Goal: Information Seeking & Learning: Learn about a topic

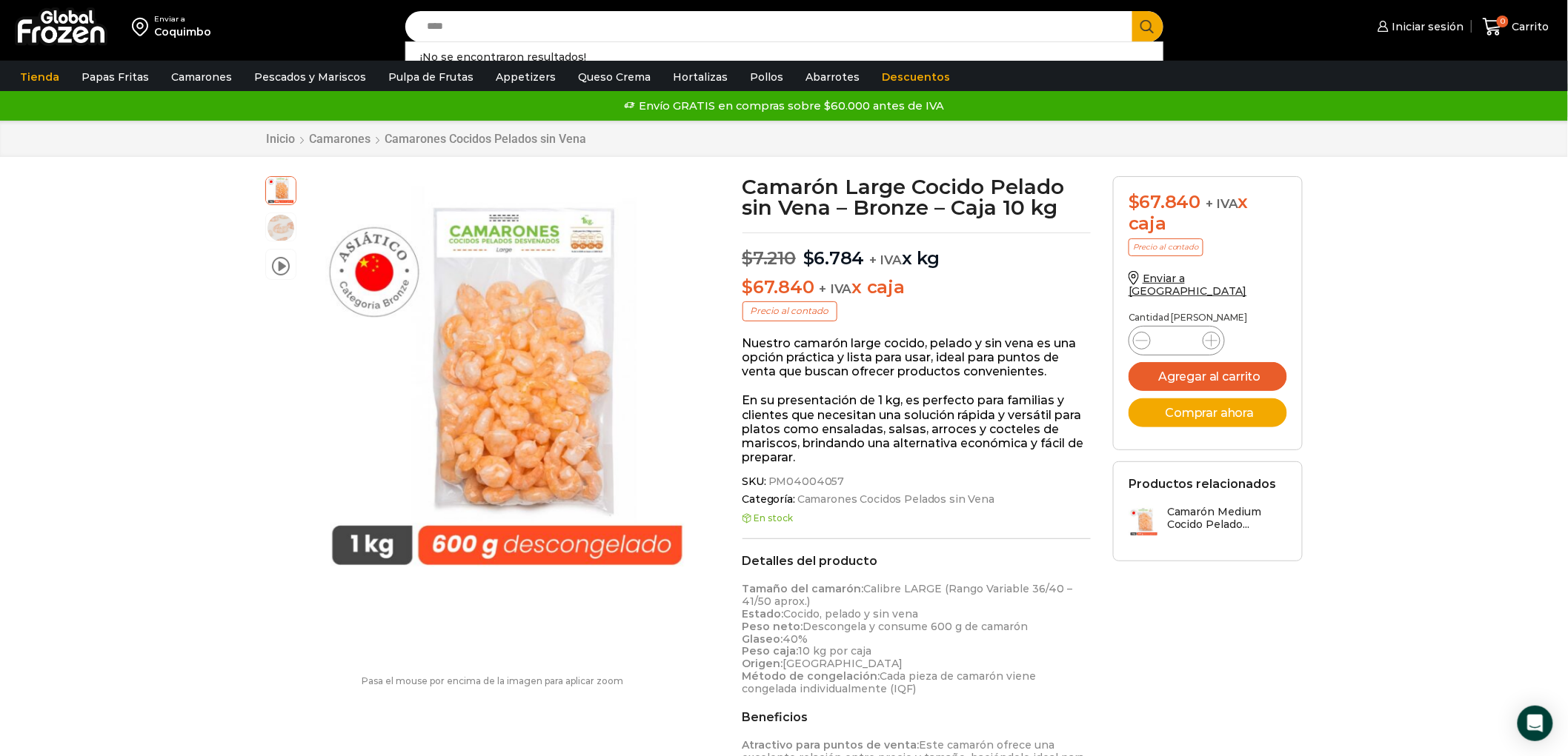
type input "****"
click at [1132, 11] on button "Search" at bounding box center [1147, 26] width 31 height 31
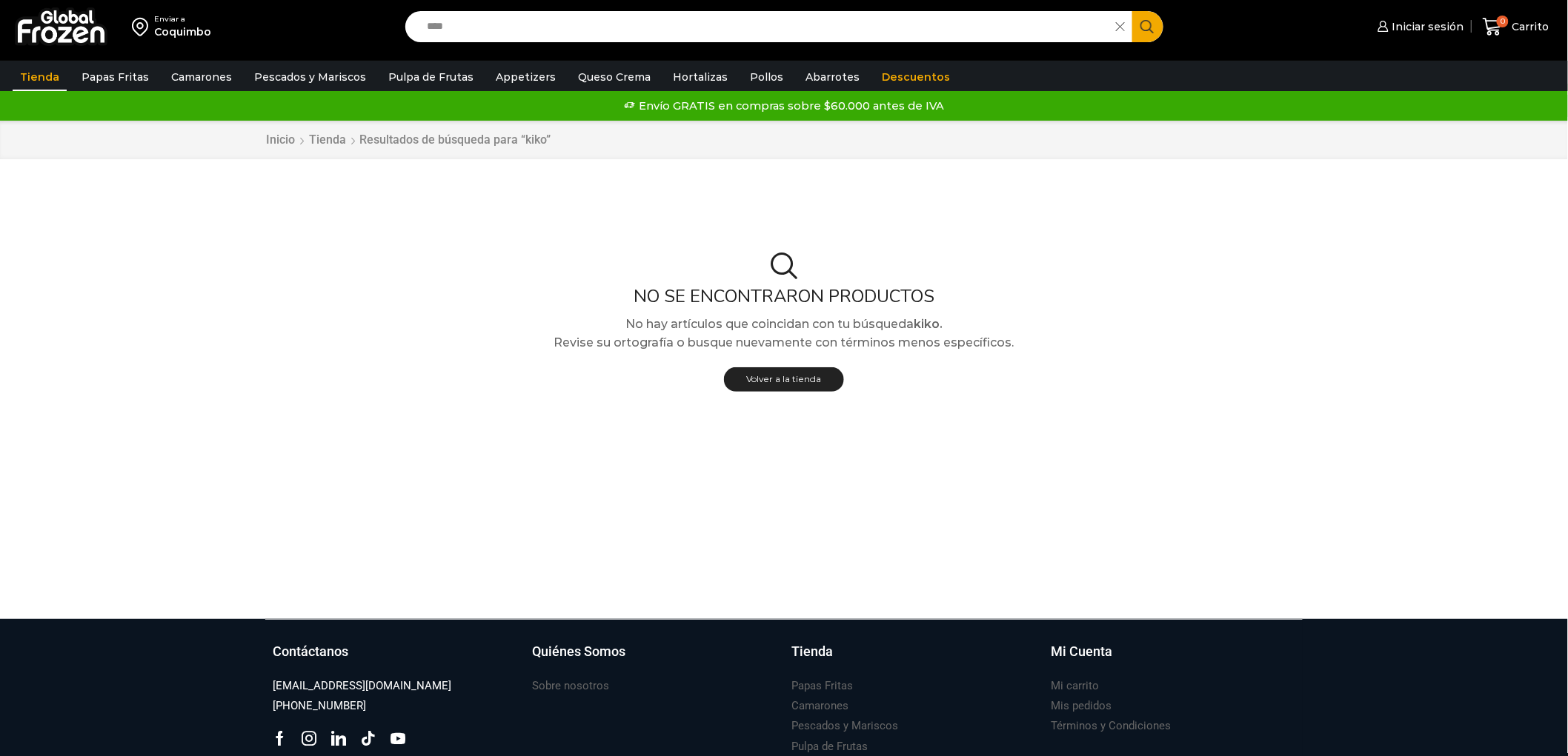
click at [495, 22] on input "****" at bounding box center [764, 26] width 688 height 31
type input "*"
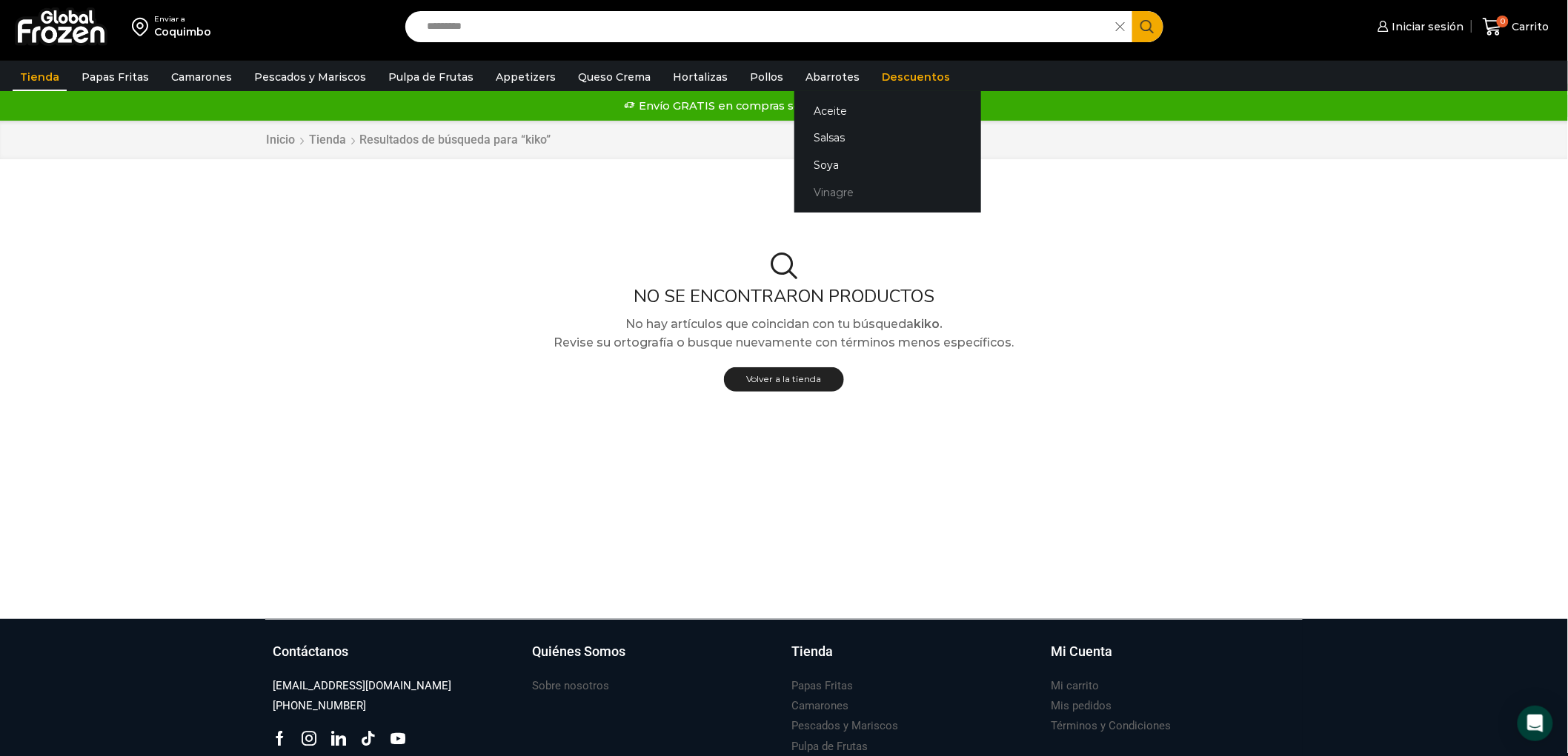
click at [802, 186] on link "Vinagre" at bounding box center [888, 192] width 187 height 27
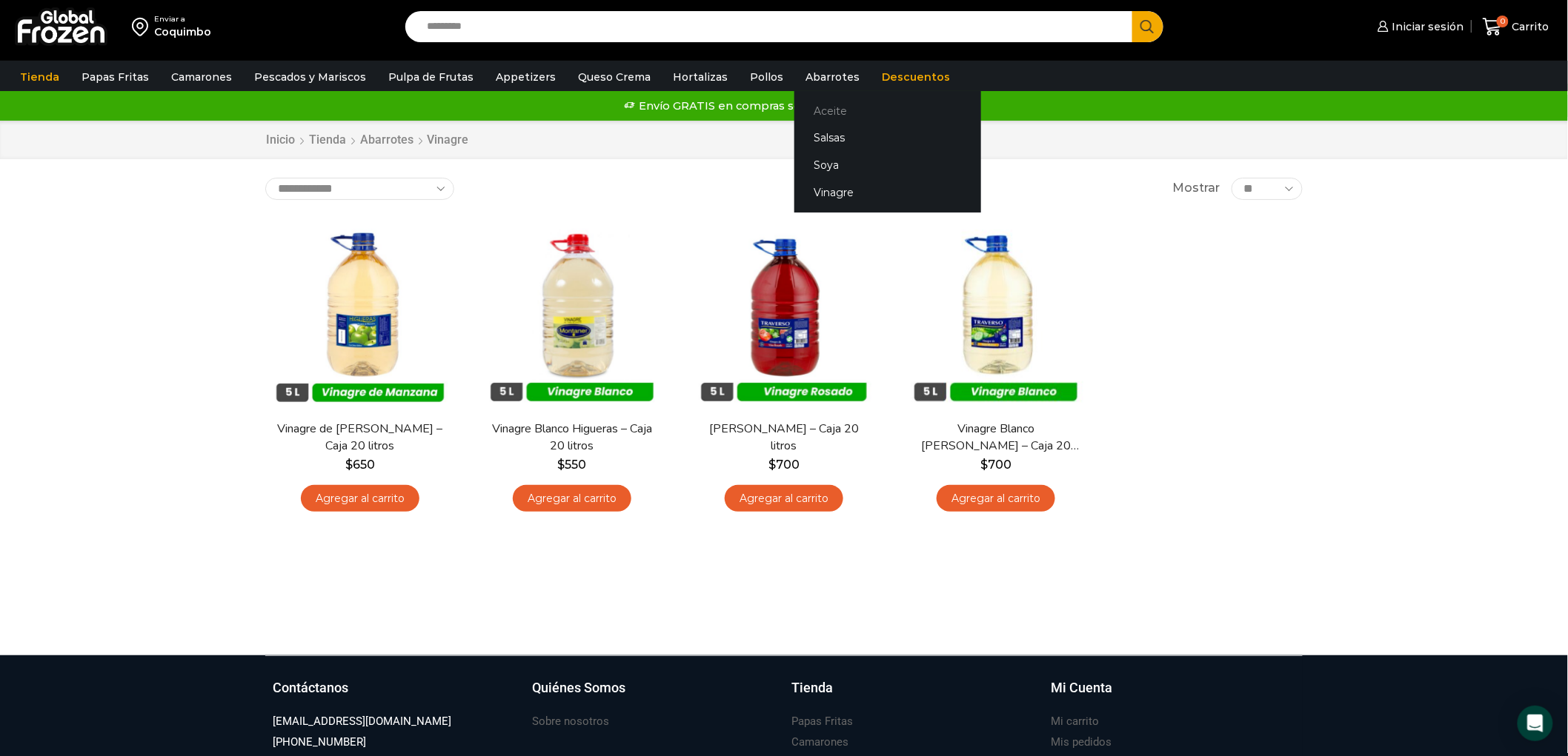
click at [823, 114] on link "Aceite" at bounding box center [888, 110] width 187 height 27
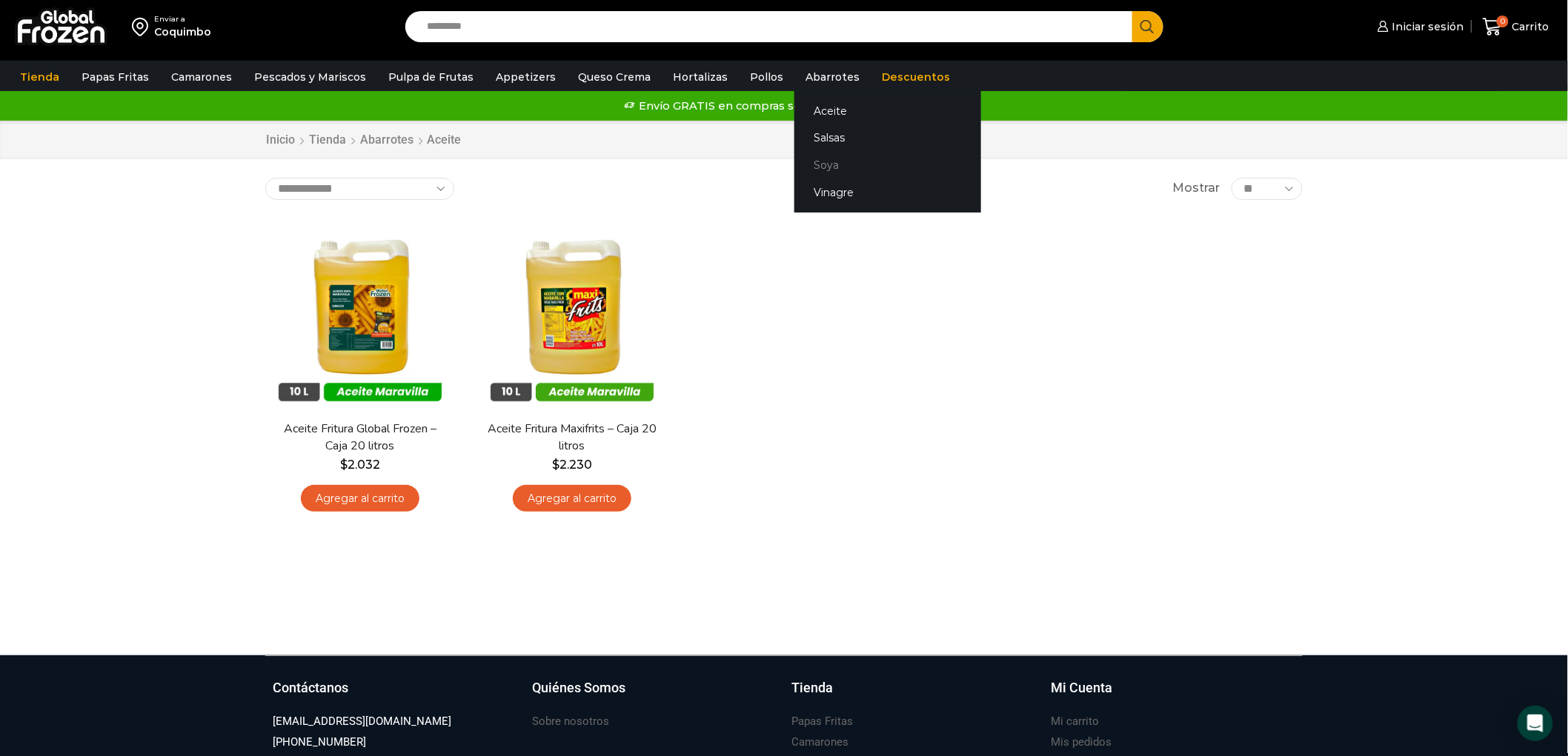
click at [803, 167] on link "Soya" at bounding box center [888, 165] width 187 height 27
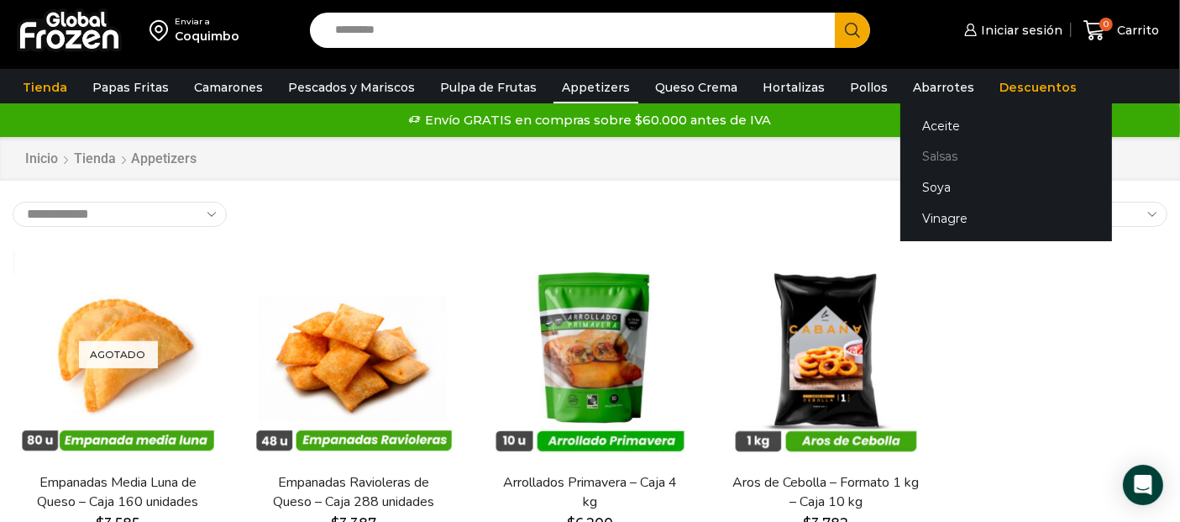
click at [921, 149] on link "Salsas" at bounding box center [1006, 156] width 212 height 31
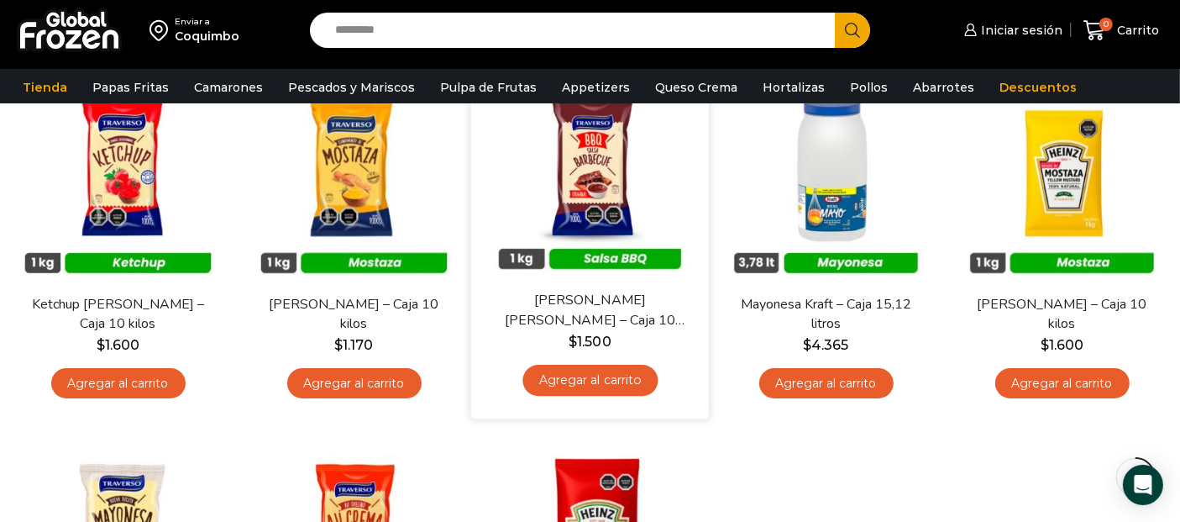
scroll to position [280, 0]
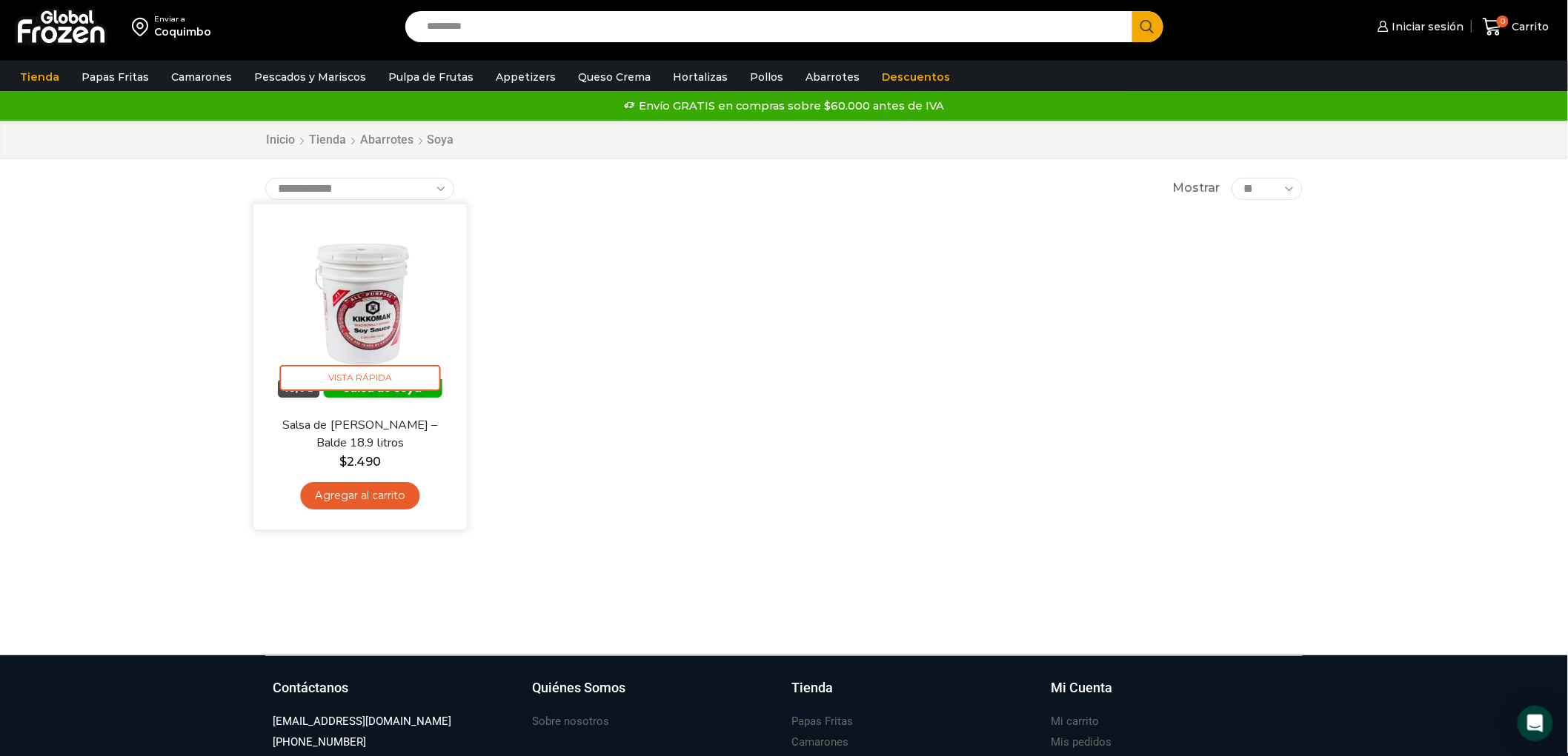
click at [376, 335] on img at bounding box center [360, 311] width 191 height 191
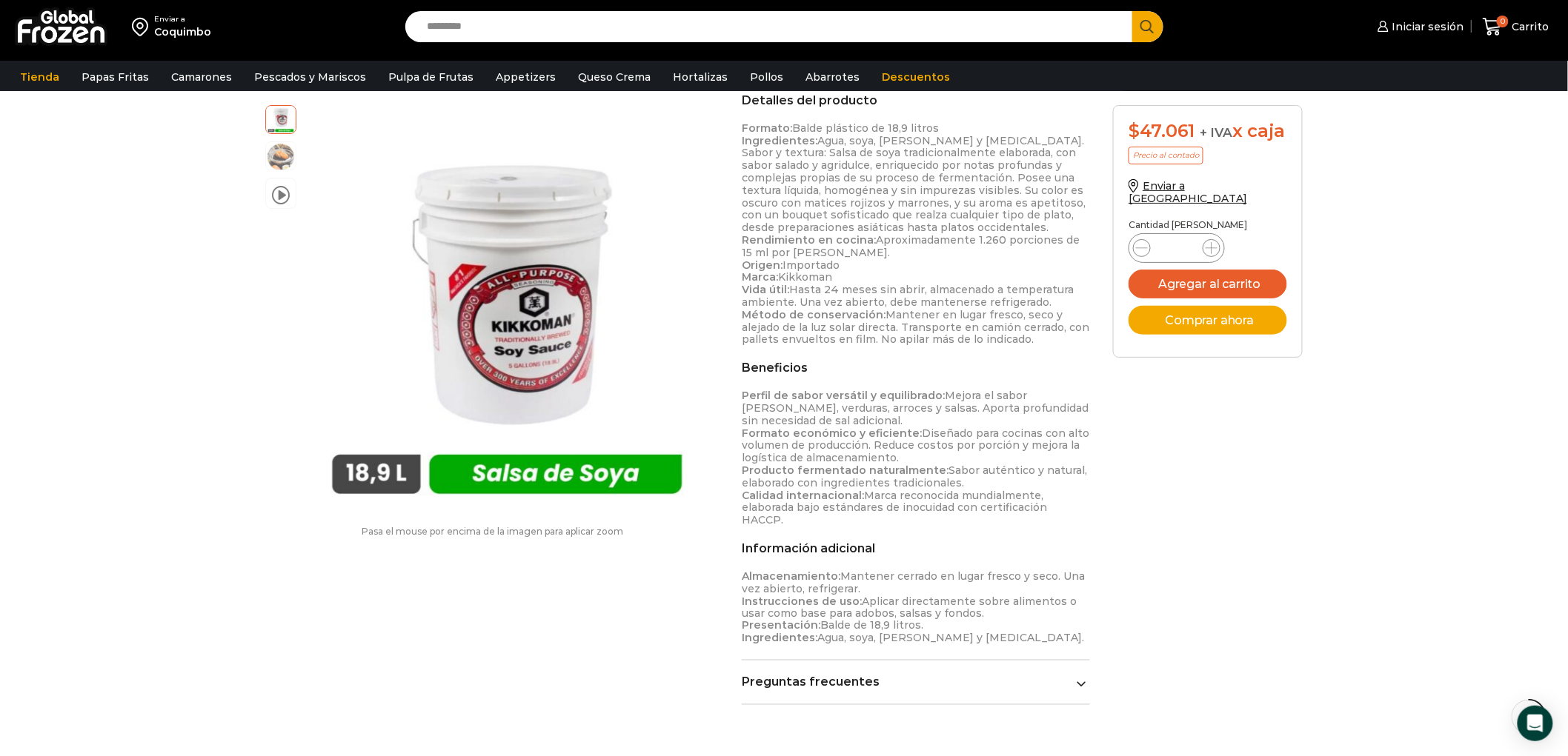
scroll to position [576, 0]
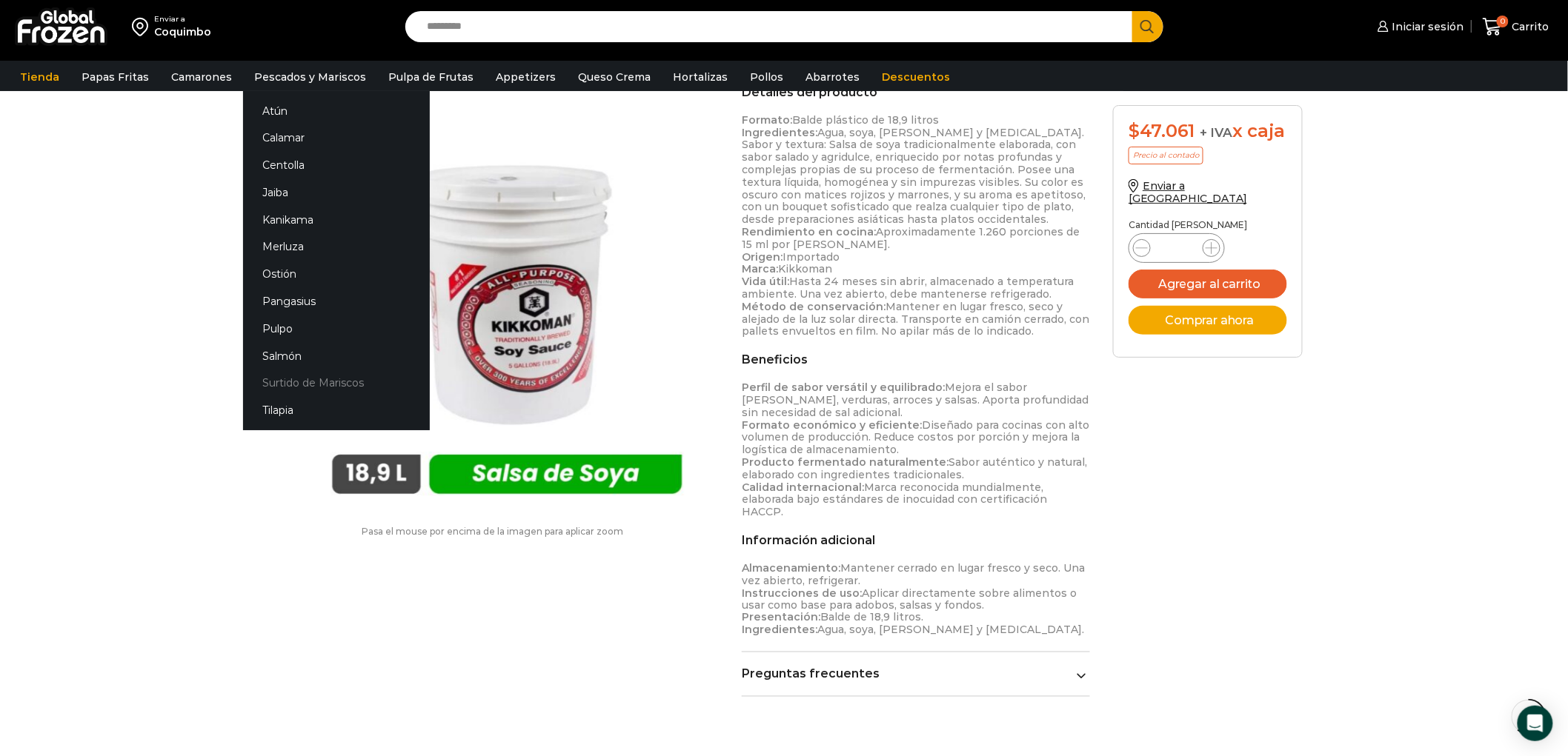
click at [293, 386] on link "Surtido de Mariscos" at bounding box center [336, 383] width 187 height 27
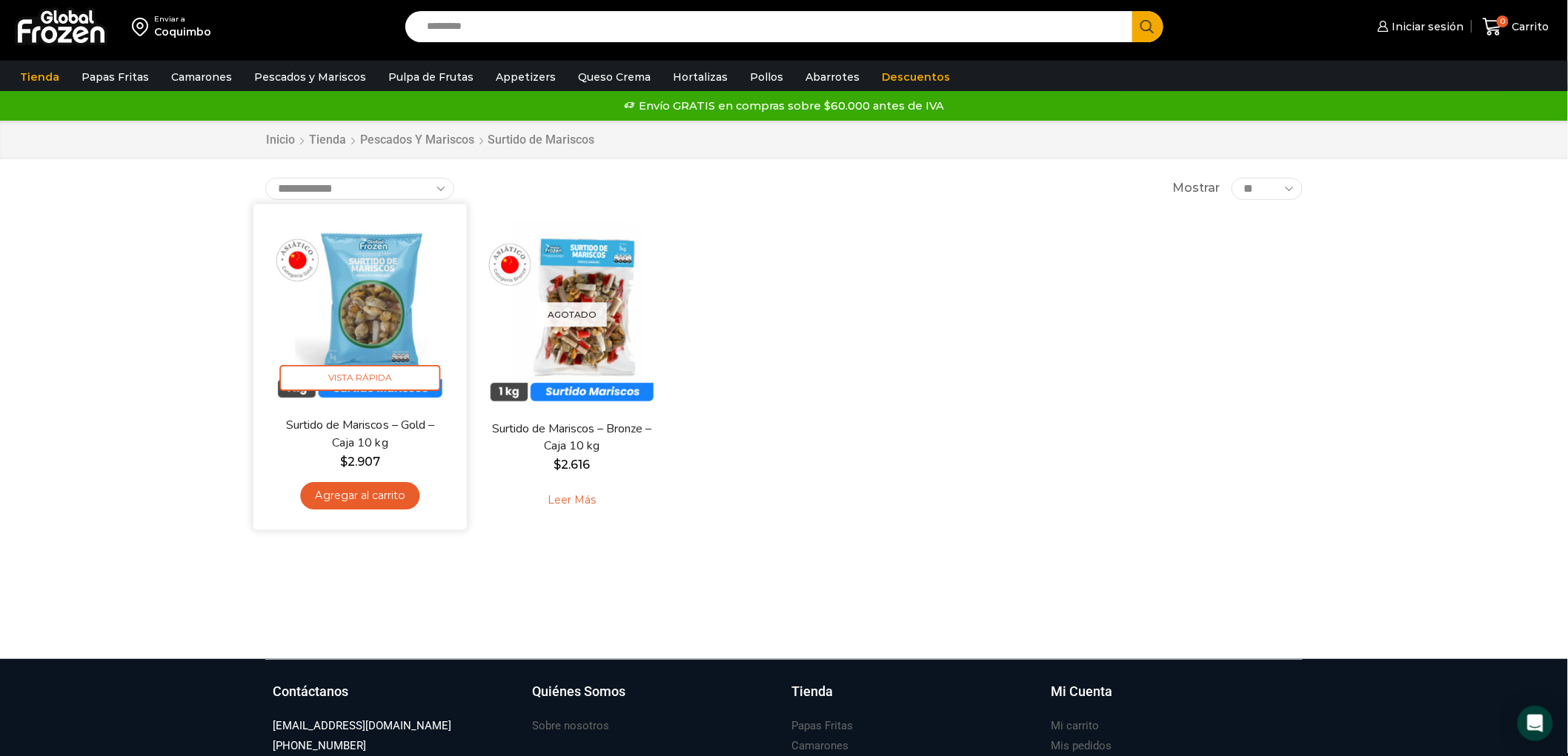
click at [376, 310] on img at bounding box center [360, 311] width 191 height 191
